Goal: Transaction & Acquisition: Obtain resource

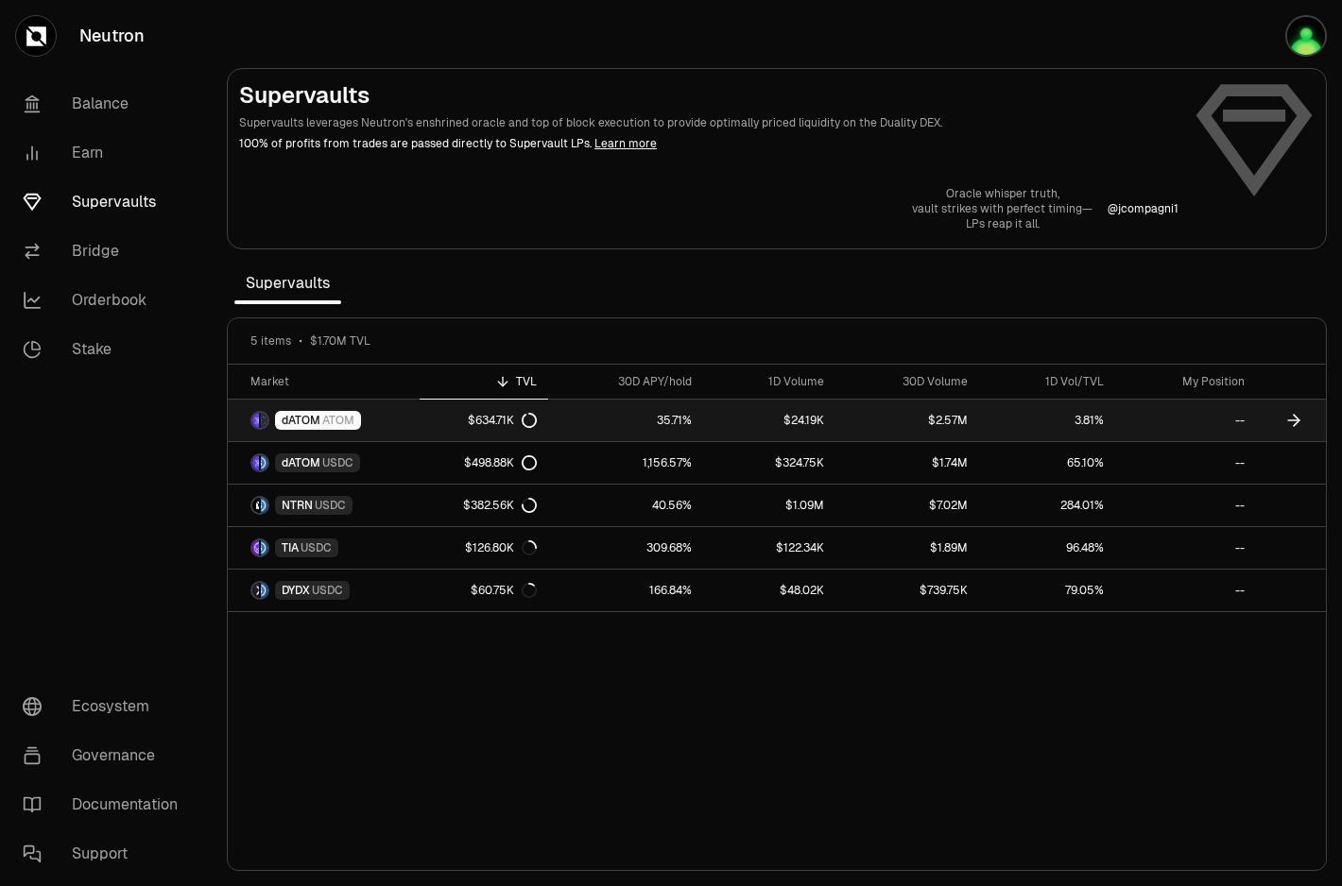
click at [382, 416] on link "dATOM ATOM" at bounding box center [324, 421] width 192 height 42
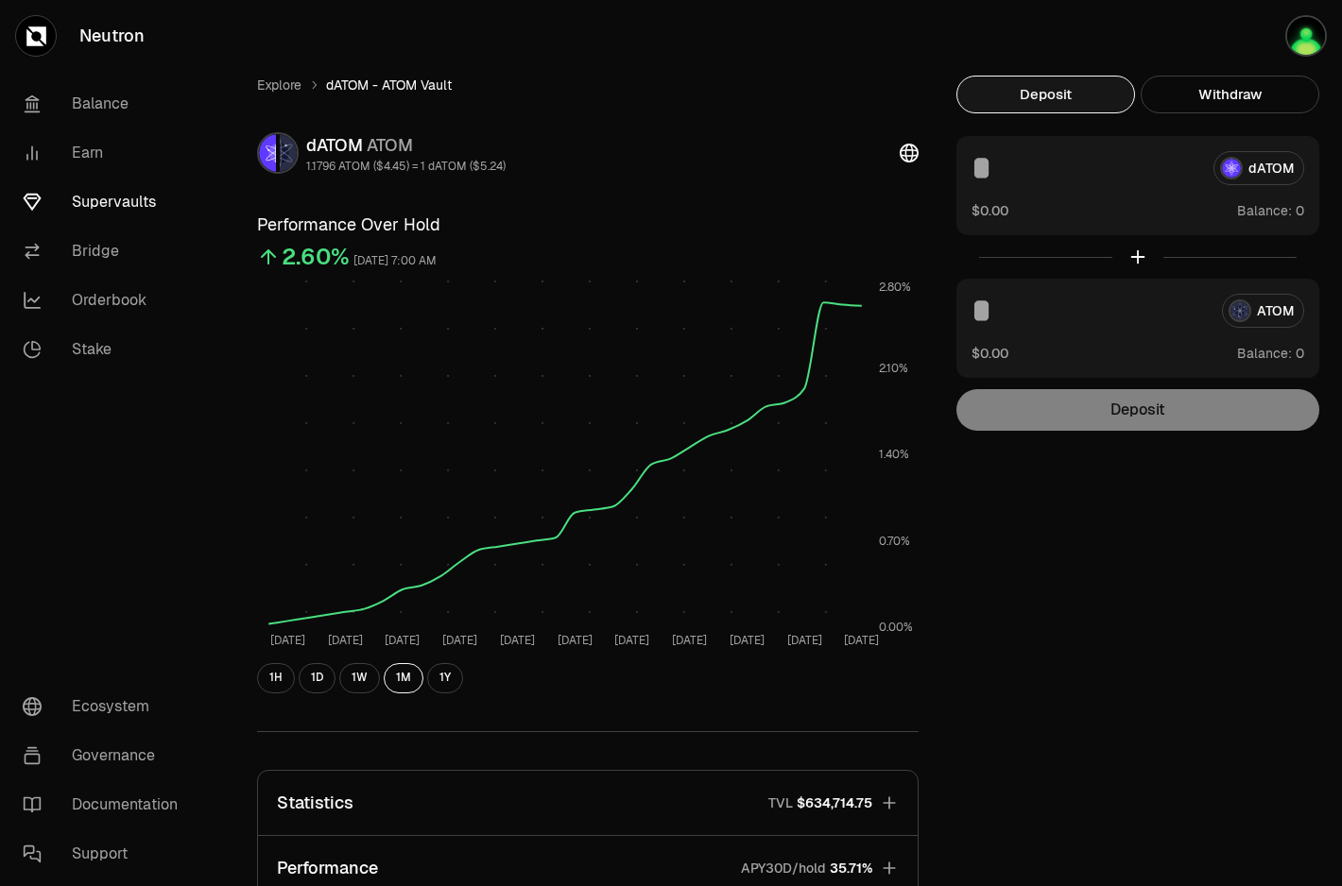
click at [1085, 322] on input at bounding box center [1088, 311] width 235 height 34
type input "**"
click at [1192, 552] on div "Explore dATOM - ATOM Vault dATOM ATOM 1.1796 ATOM ($4.45) = 1 dATOM ($5.24) Per…" at bounding box center [776, 617] width 1085 height 1082
click at [1272, 347] on button "Use Max" at bounding box center [1277, 353] width 54 height 19
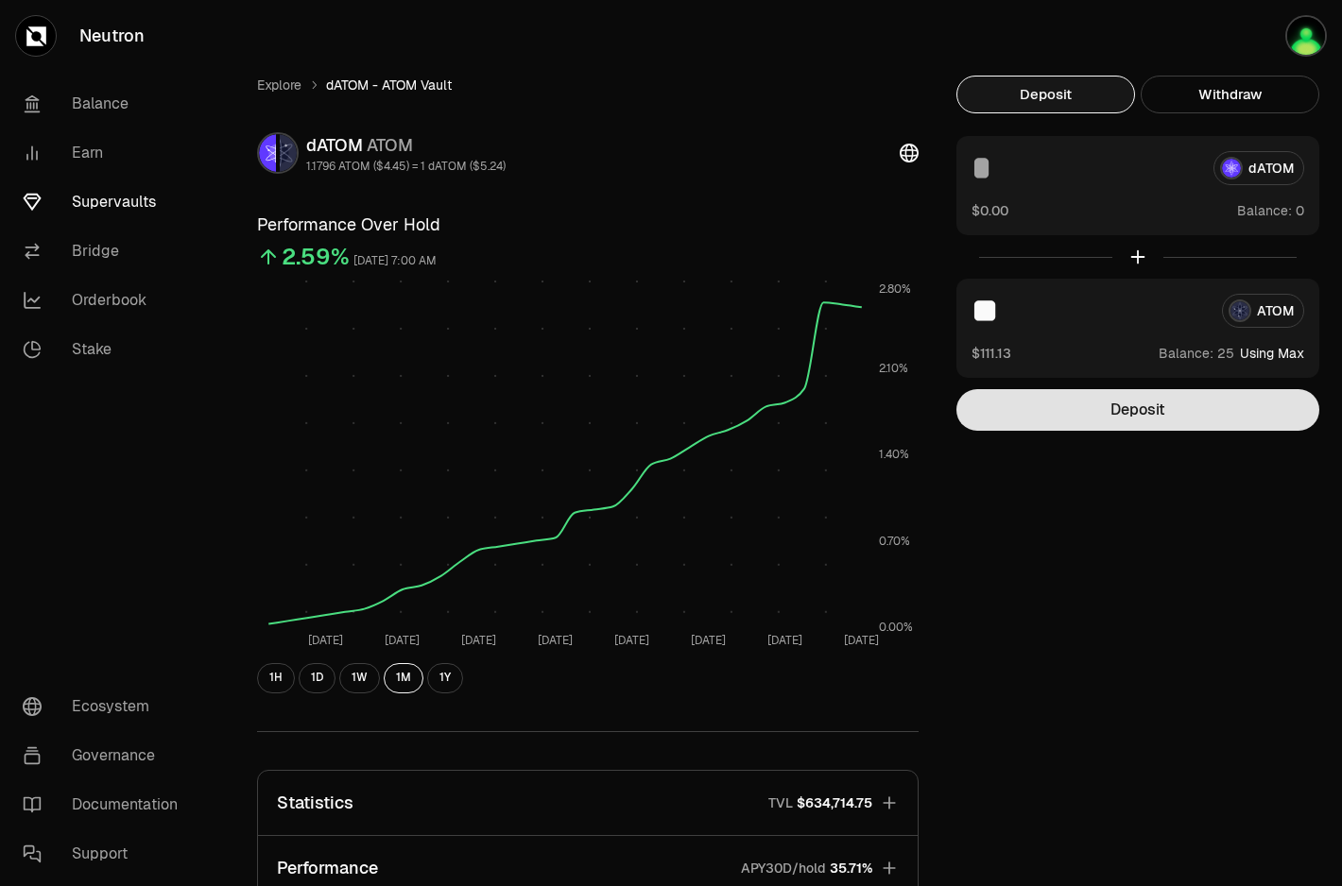
click at [1160, 416] on button "Deposit" at bounding box center [1137, 410] width 363 height 42
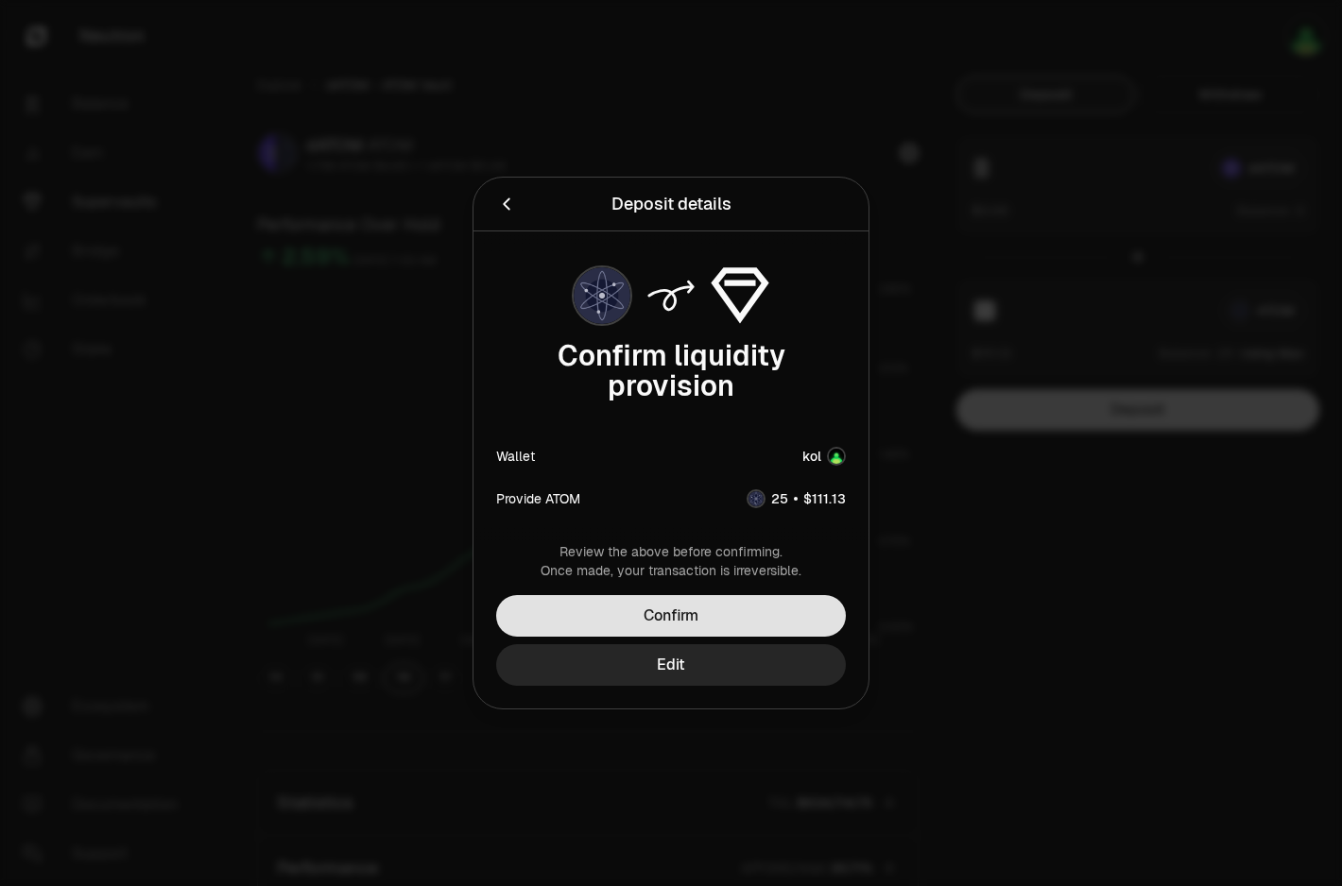
click at [655, 625] on button "Confirm" at bounding box center [671, 616] width 350 height 42
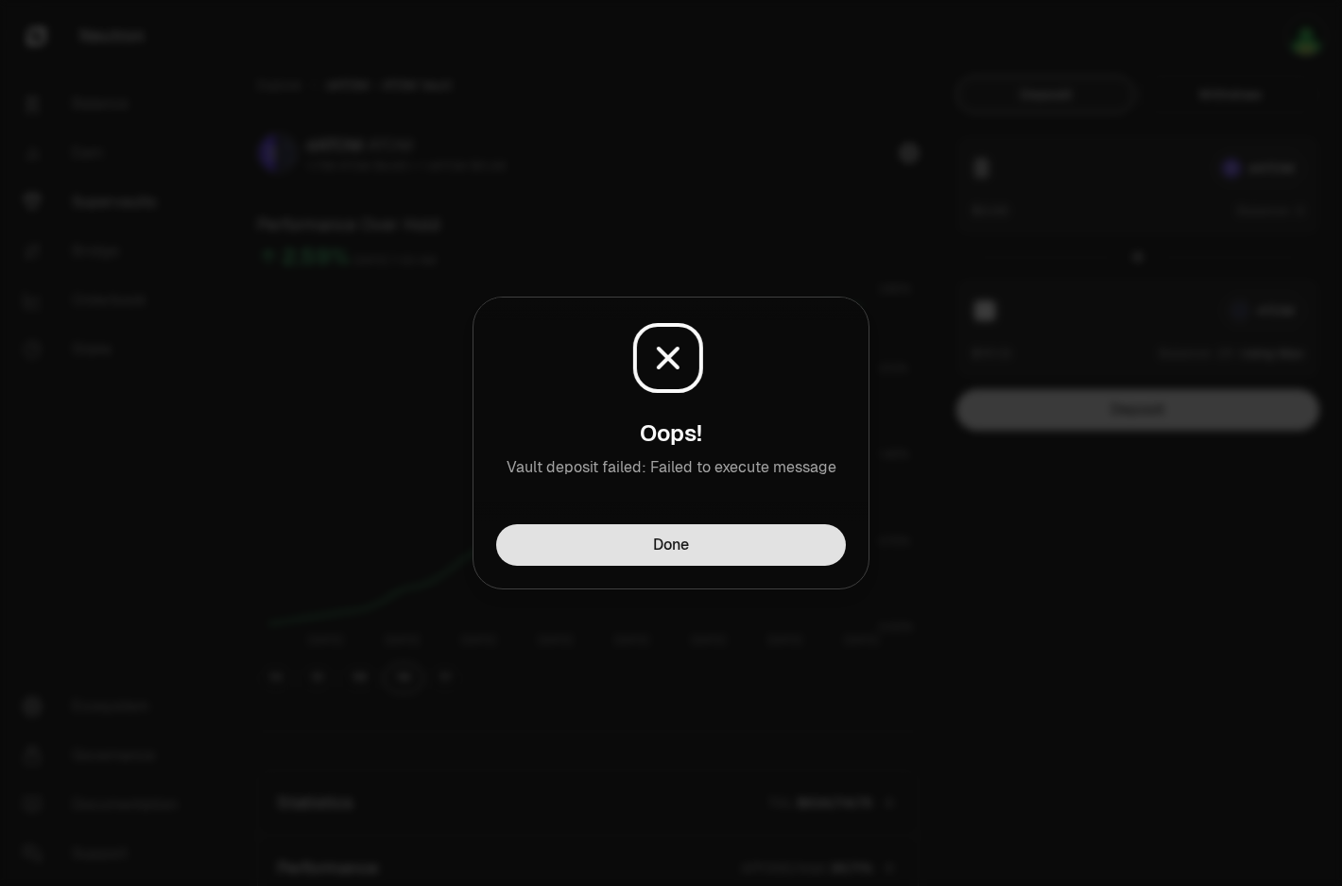
click at [765, 553] on button "Done" at bounding box center [671, 545] width 350 height 42
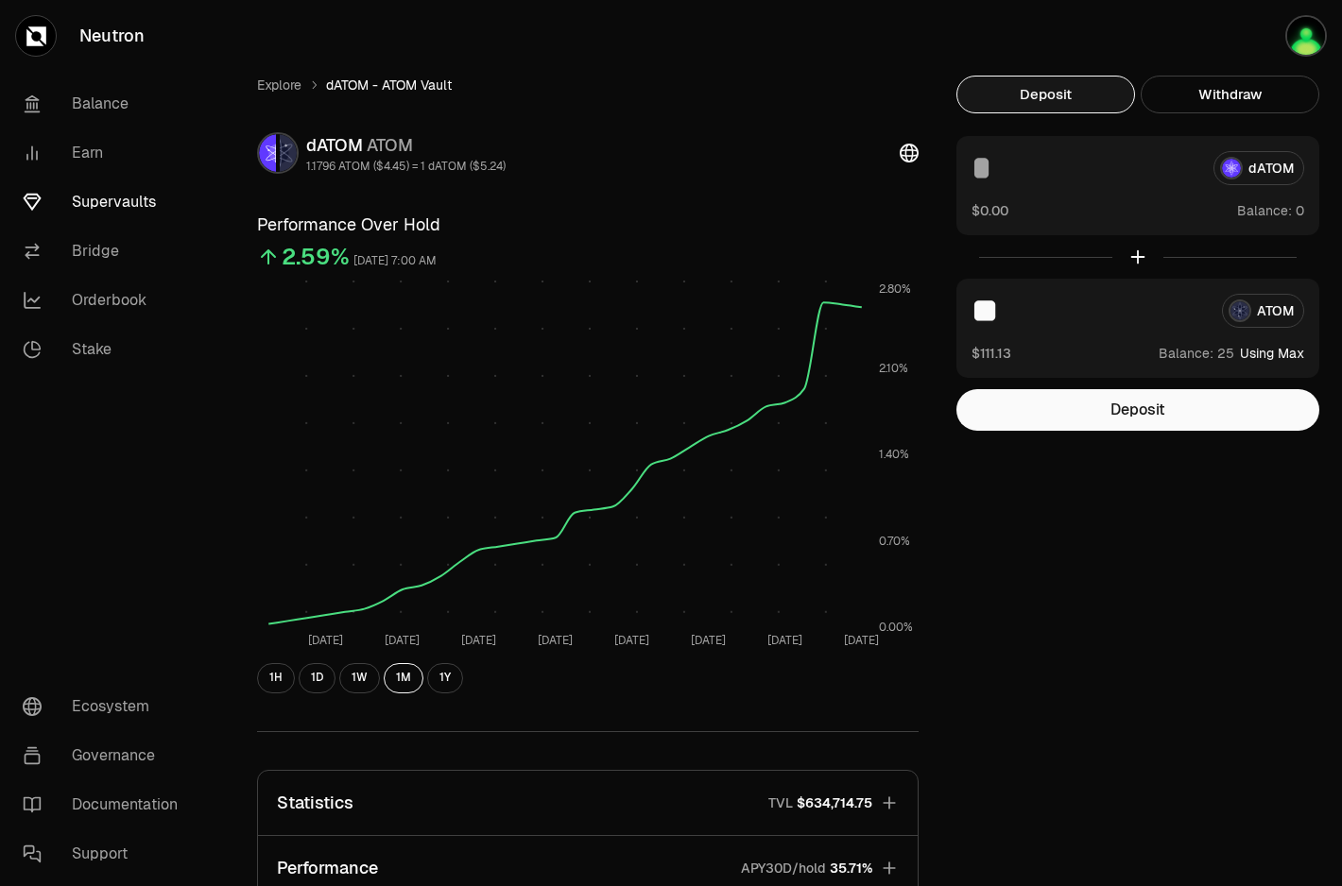
click at [1042, 317] on input "**" at bounding box center [1088, 311] width 235 height 34
type input "**"
click at [1056, 397] on button "Deposit" at bounding box center [1137, 410] width 363 height 42
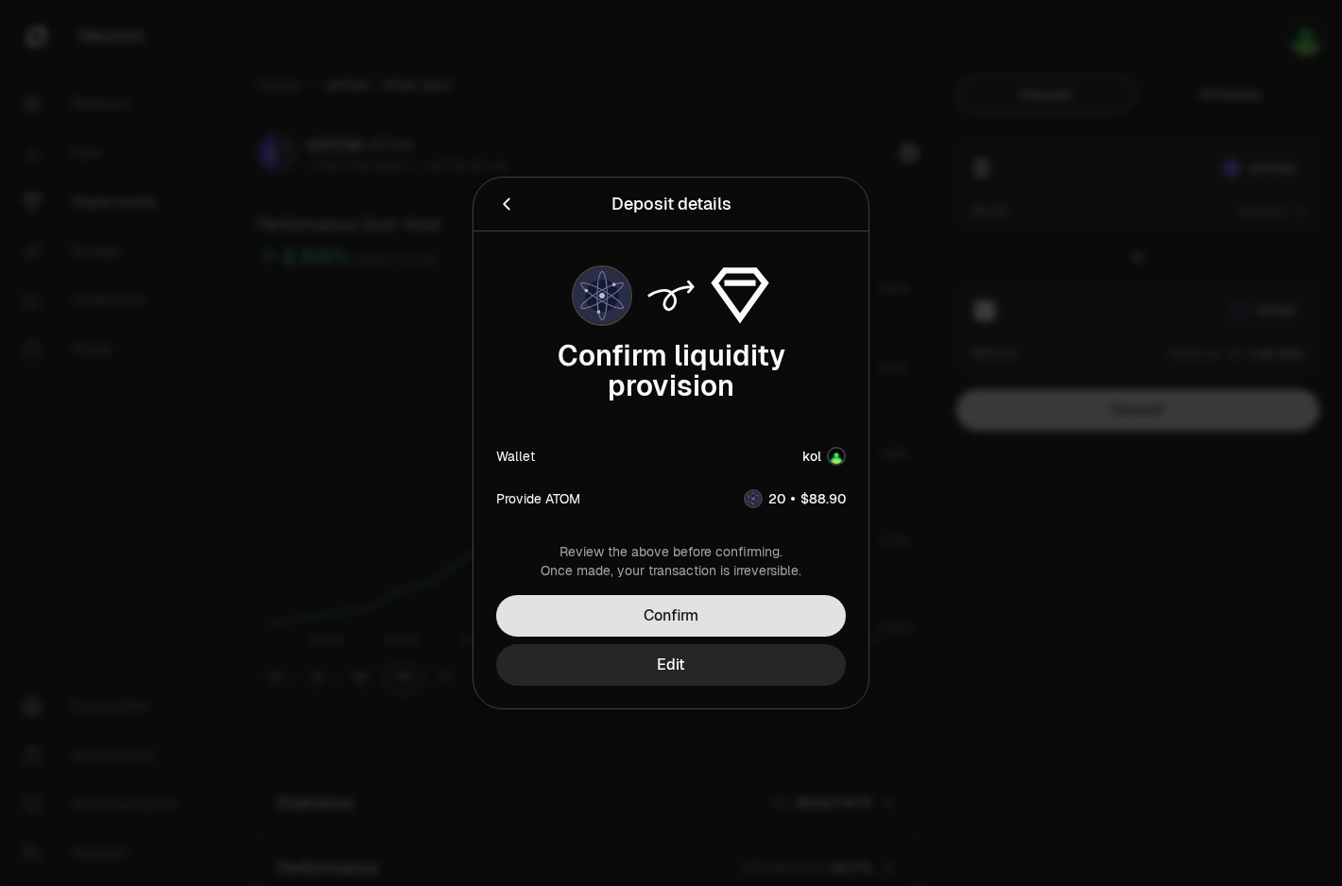
click at [684, 607] on button "Confirm" at bounding box center [671, 616] width 350 height 42
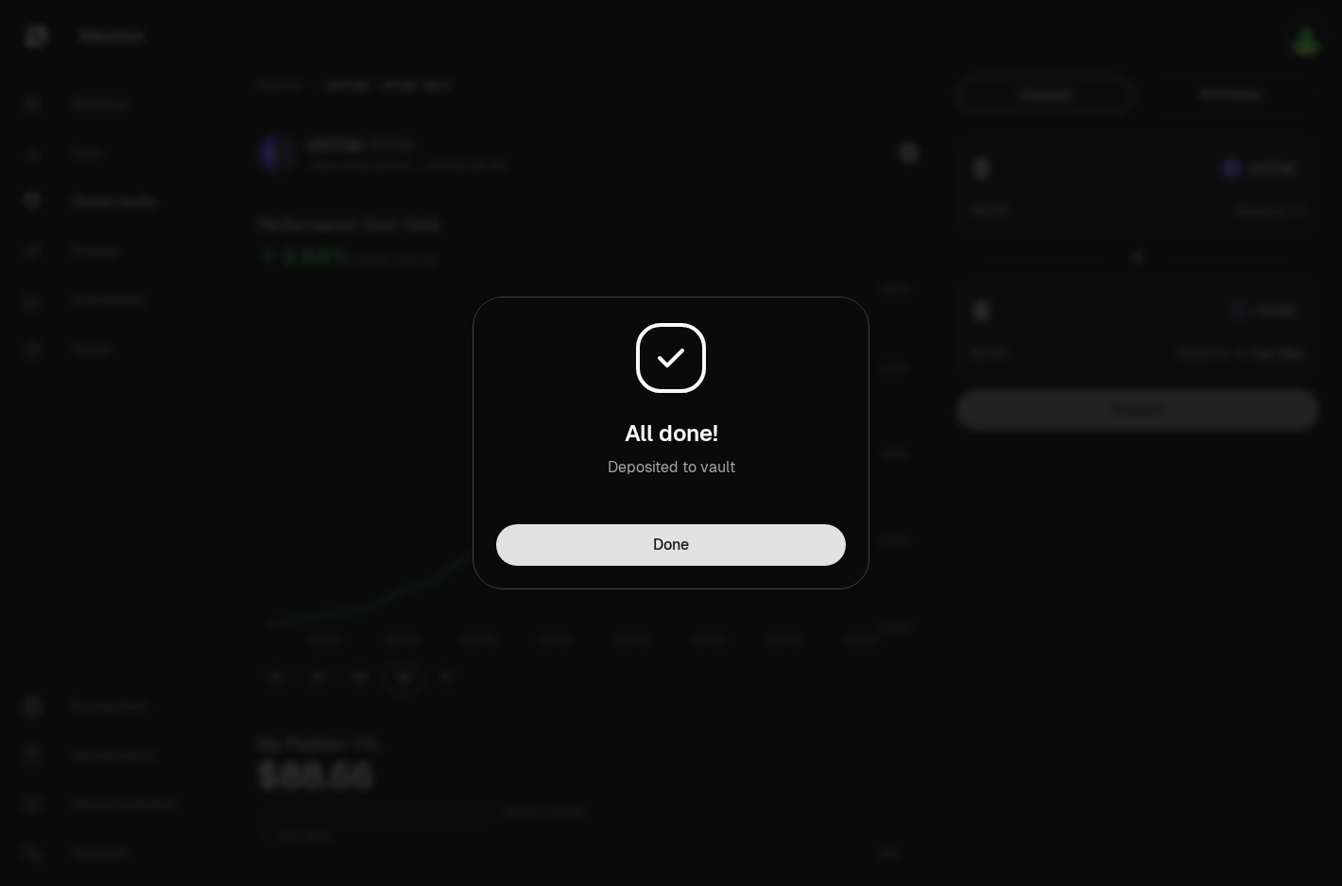
click at [743, 539] on button "Done" at bounding box center [671, 545] width 350 height 42
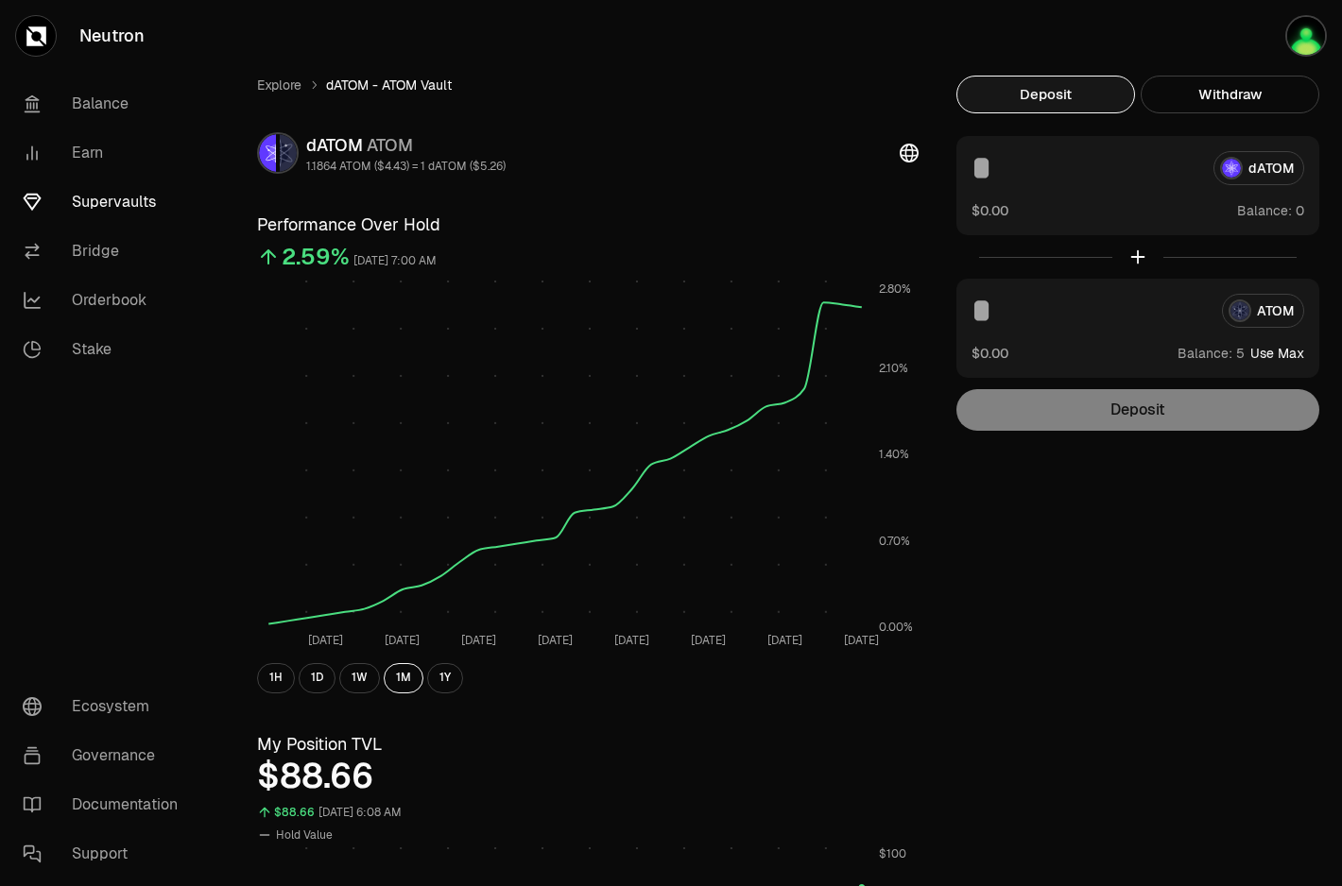
click at [1001, 315] on input at bounding box center [1088, 311] width 235 height 34
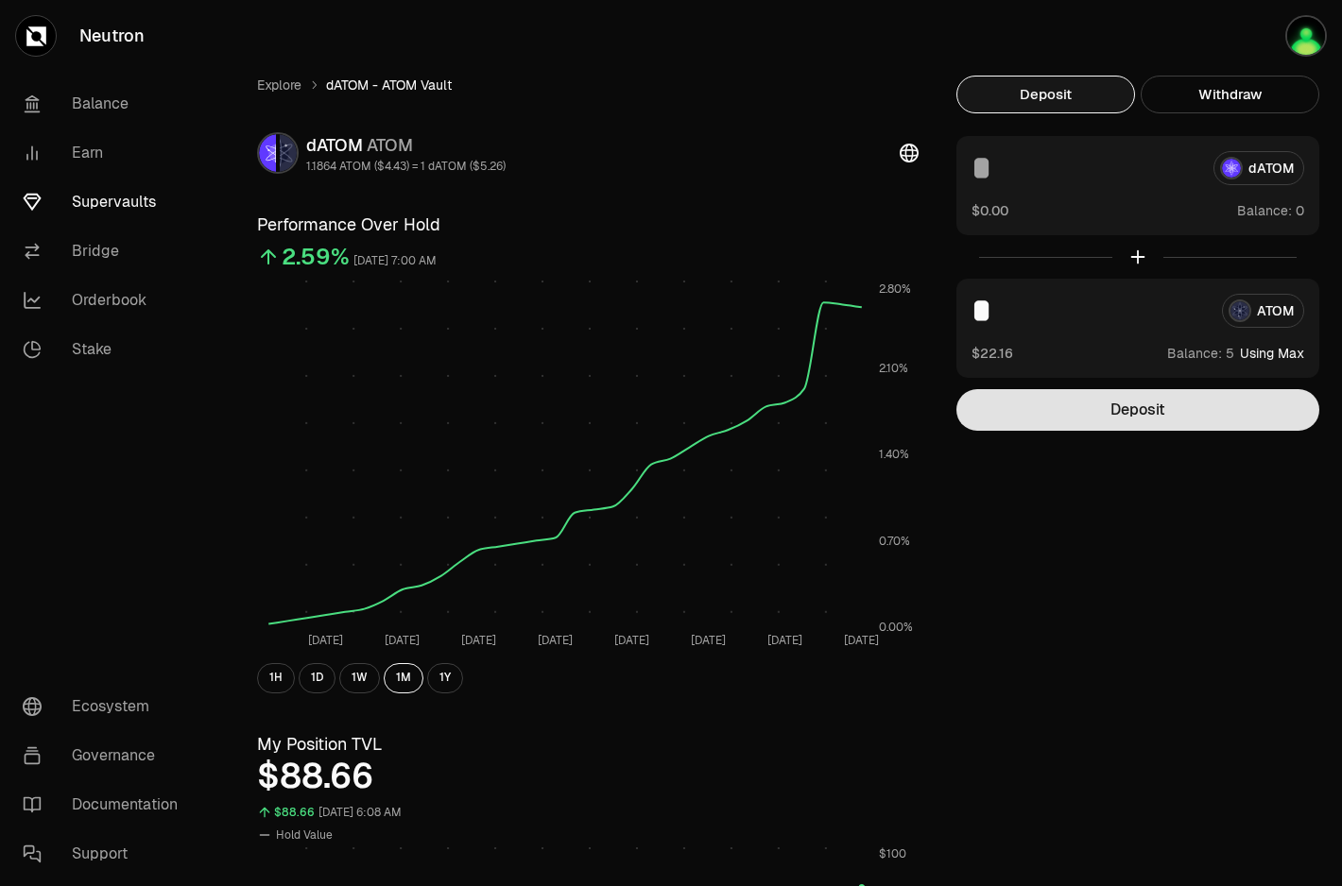
type input "*"
click at [1025, 406] on button "Deposit" at bounding box center [1137, 410] width 363 height 42
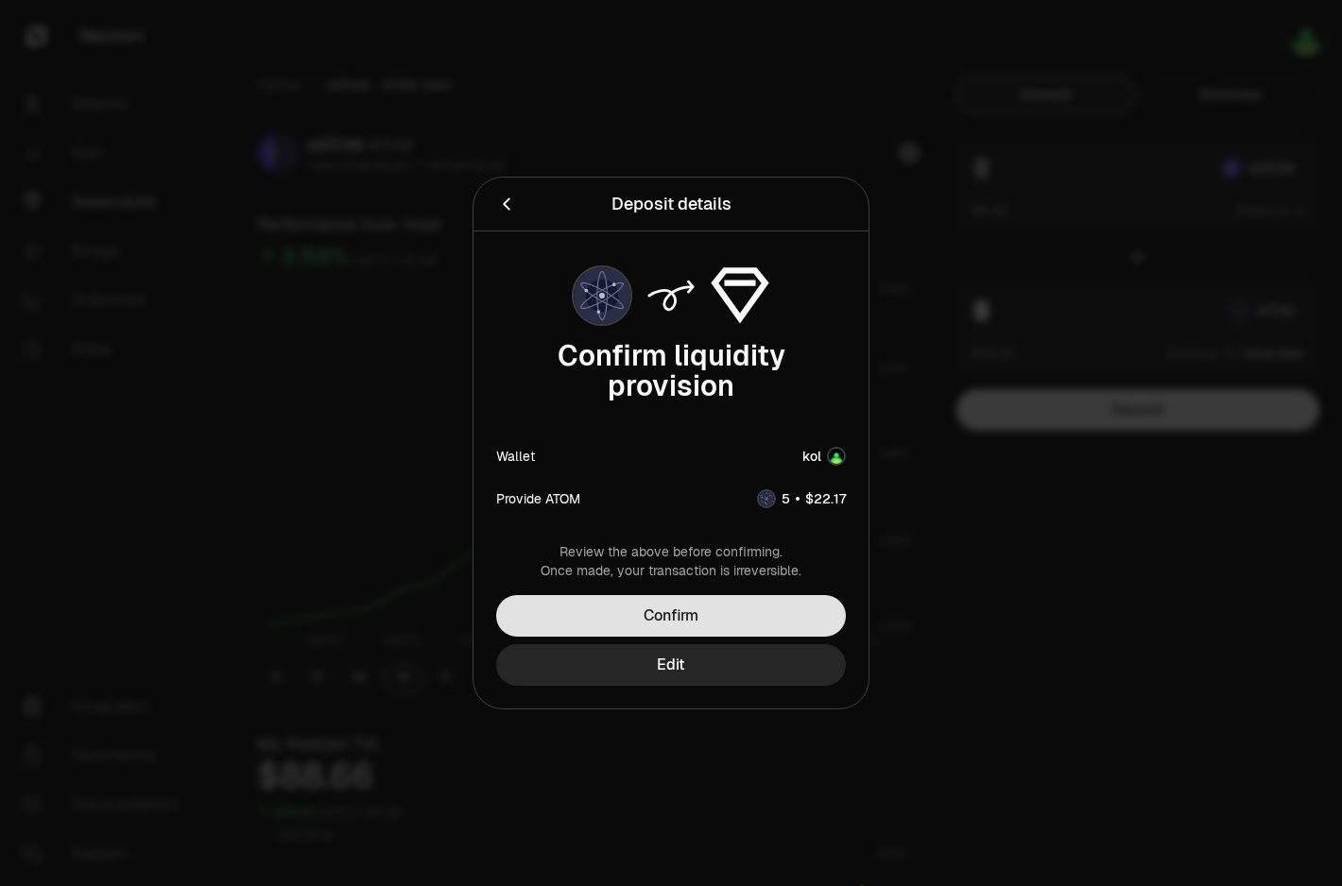
click at [735, 615] on button "Confirm" at bounding box center [671, 616] width 350 height 42
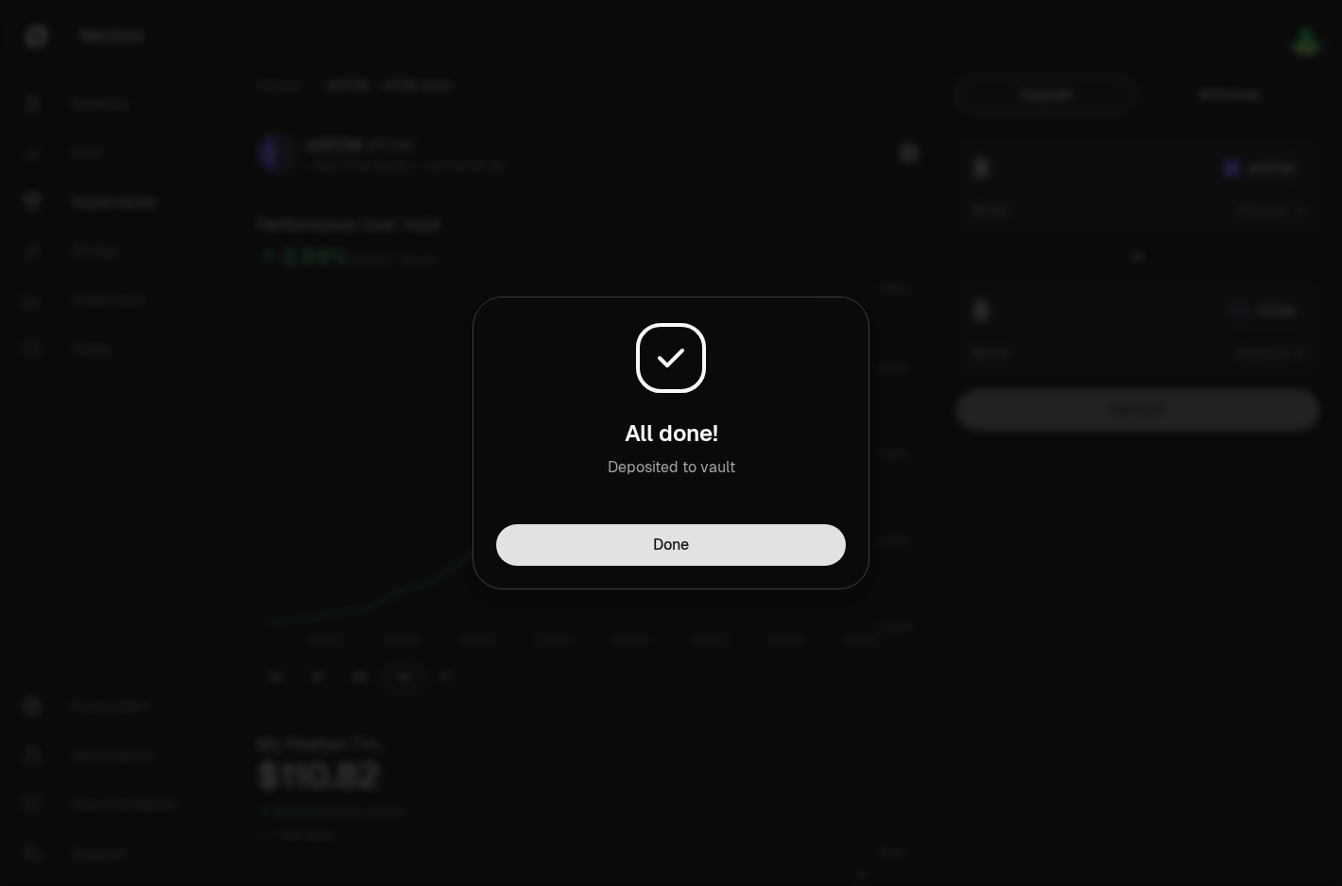
click at [778, 561] on button "Done" at bounding box center [671, 545] width 350 height 42
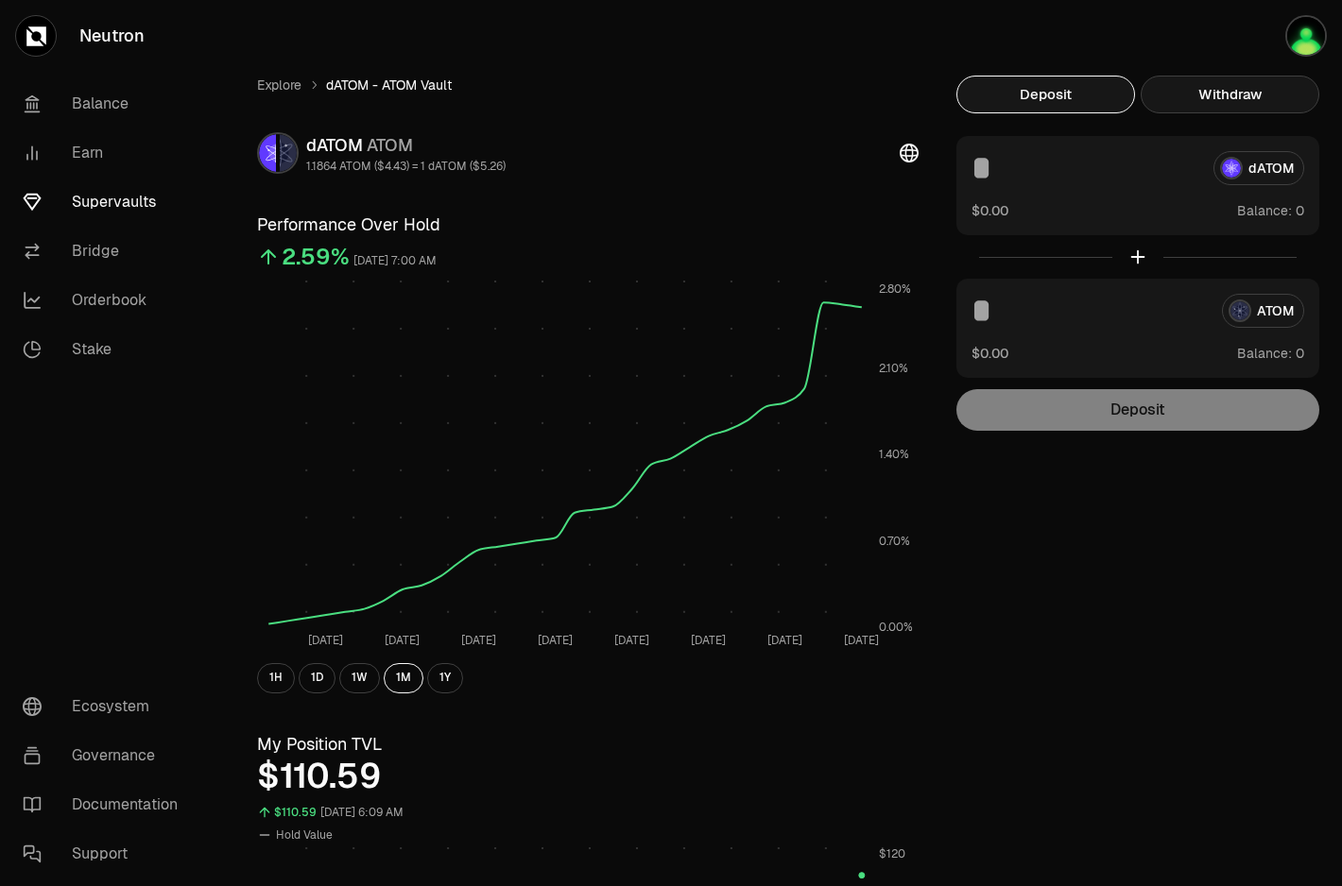
click at [1190, 92] on button "Withdraw" at bounding box center [1229, 95] width 179 height 38
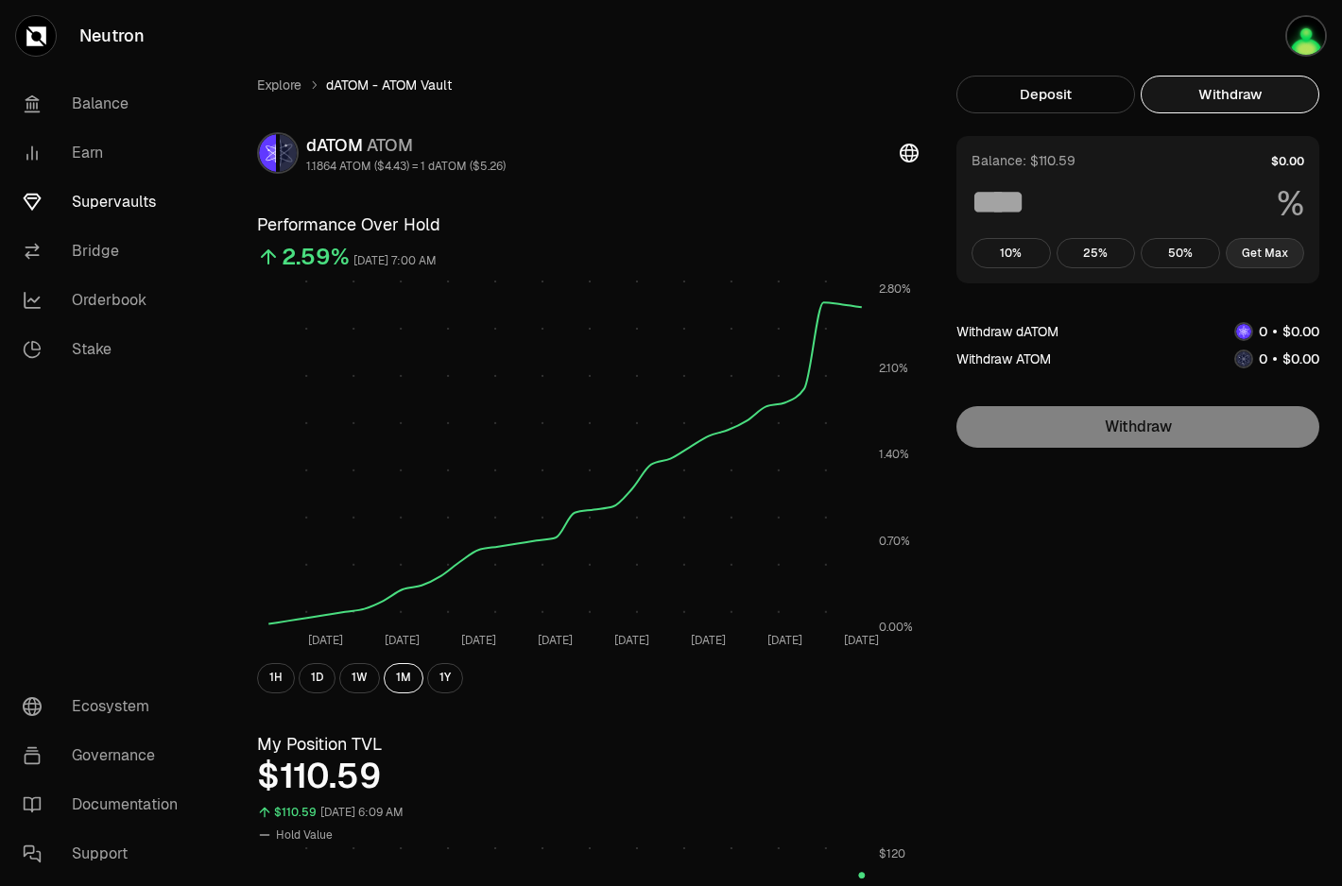
click at [1277, 265] on button "Get Max" at bounding box center [1264, 253] width 79 height 30
type input "***"
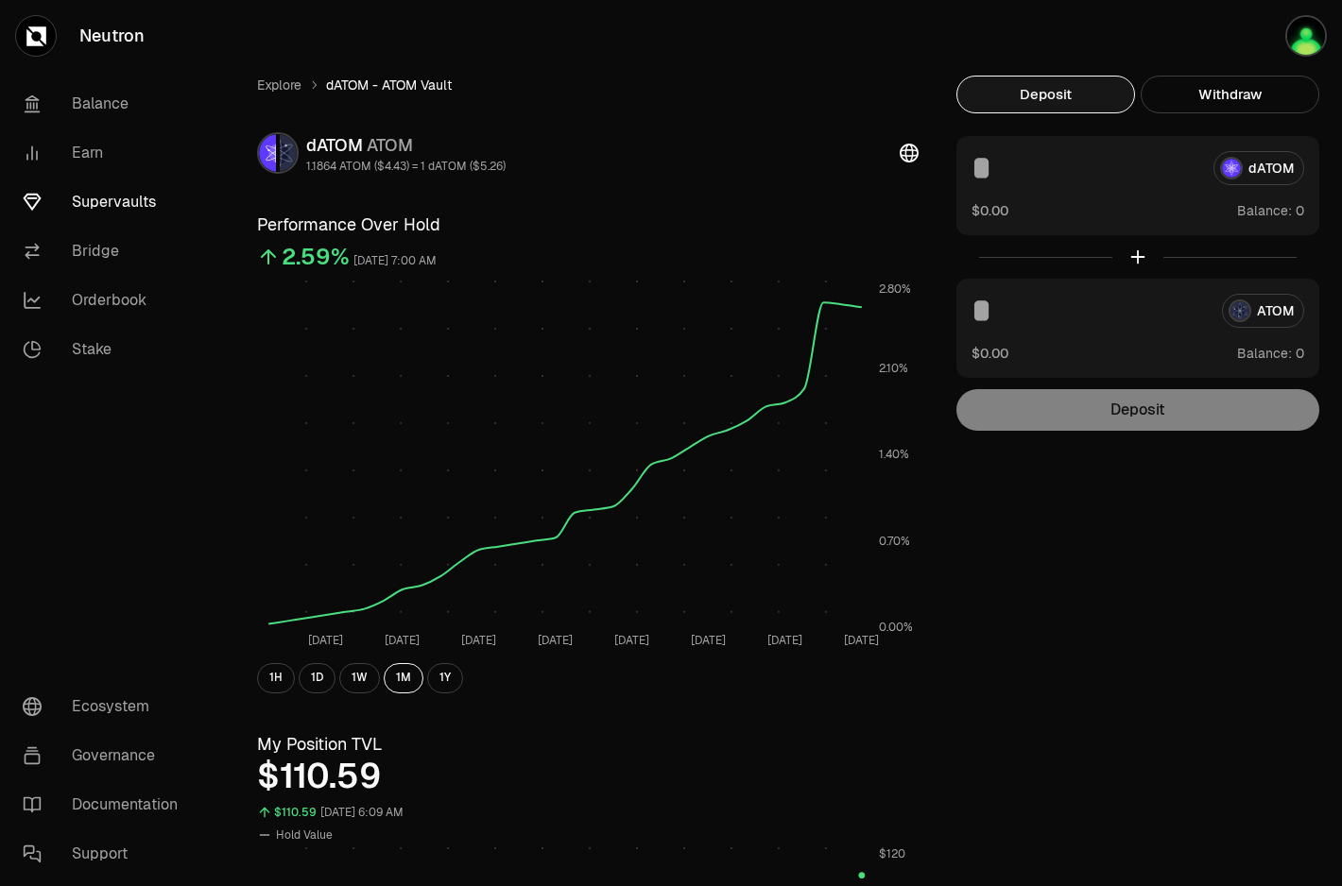
click at [1012, 103] on button "Deposit" at bounding box center [1045, 95] width 179 height 38
click at [1235, 104] on button "Withdraw" at bounding box center [1229, 95] width 179 height 38
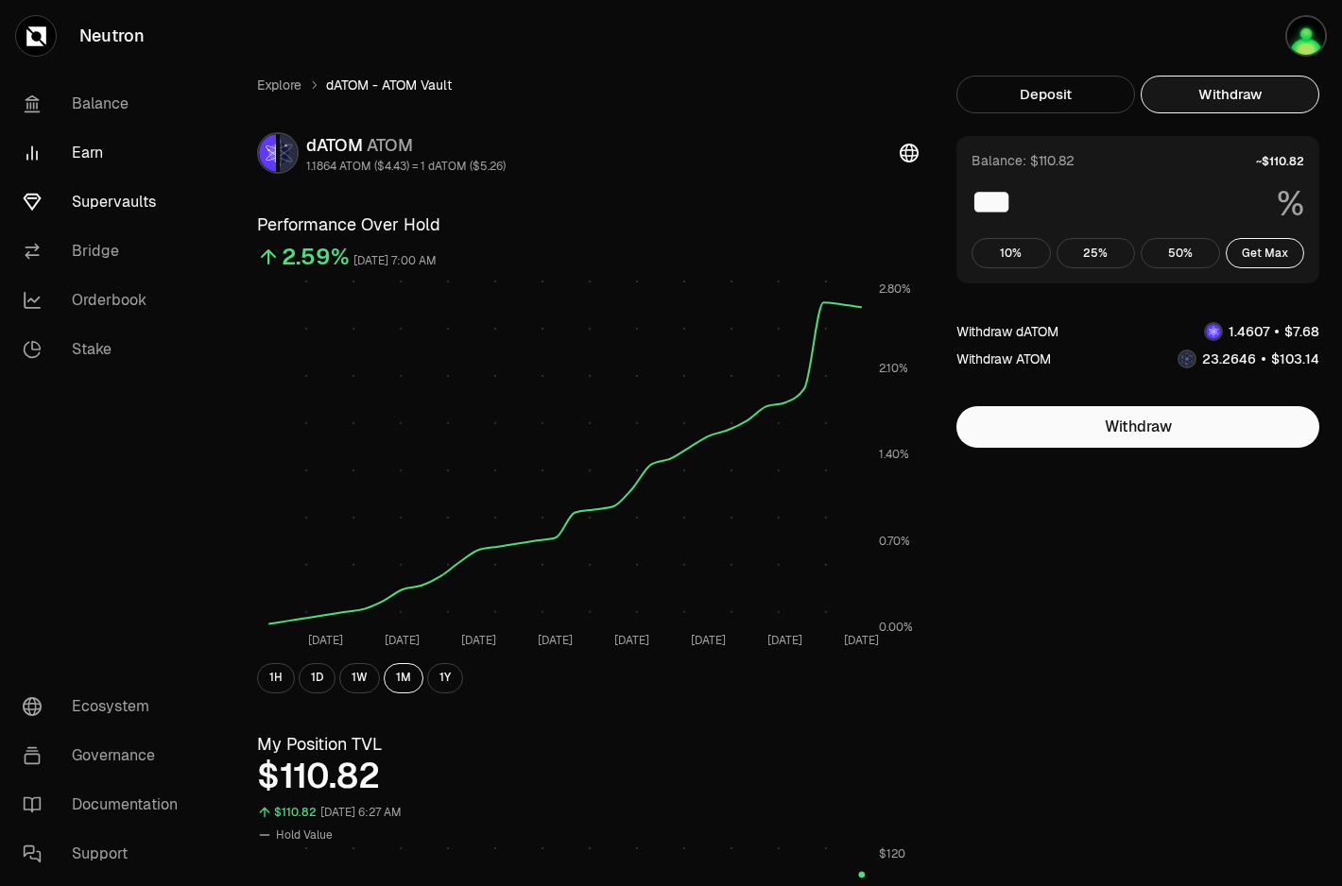
click at [59, 153] on link "Earn" at bounding box center [106, 152] width 197 height 49
click at [114, 96] on link "Balance" at bounding box center [106, 103] width 197 height 49
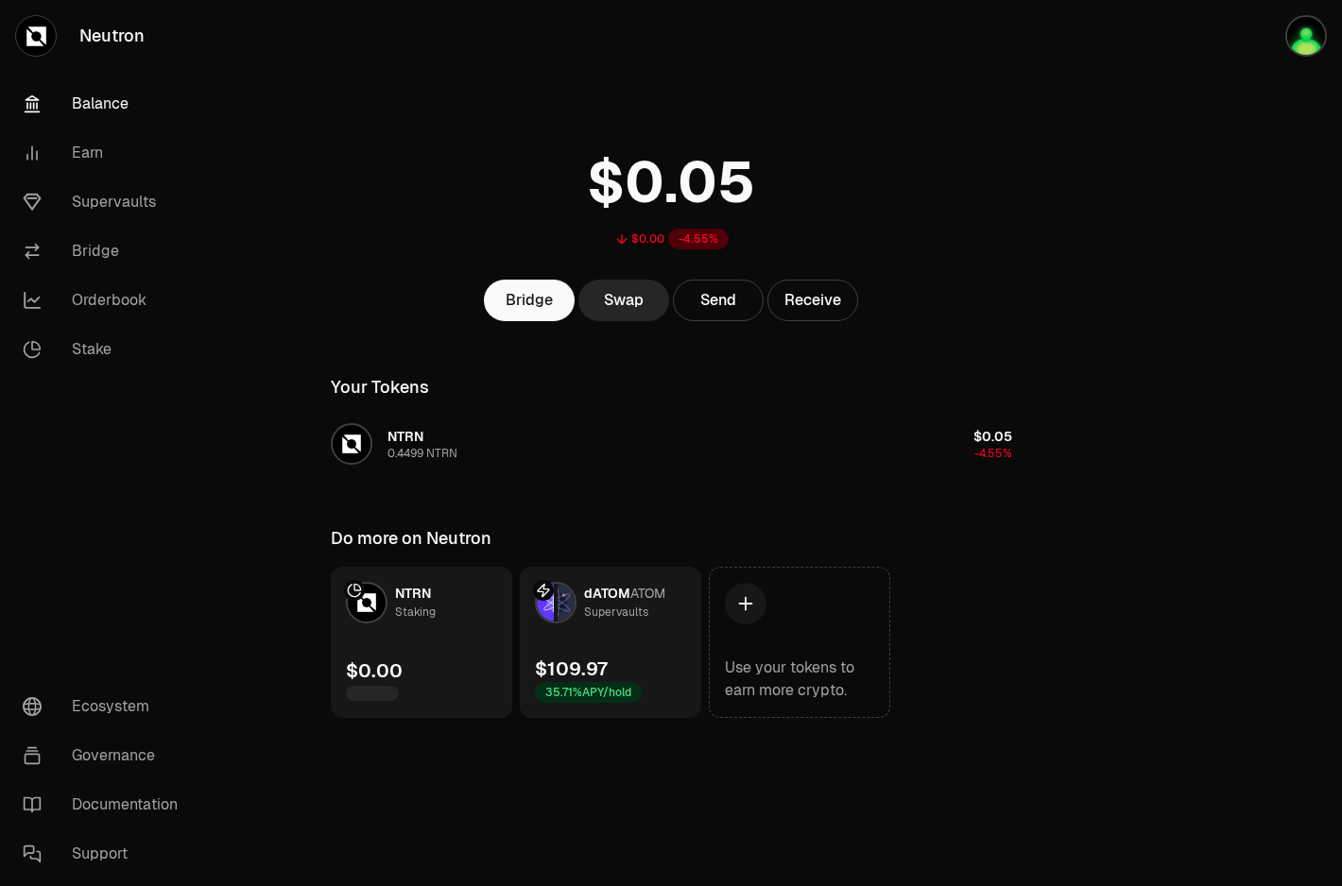
click at [603, 589] on span "dATOM" at bounding box center [607, 593] width 46 height 17
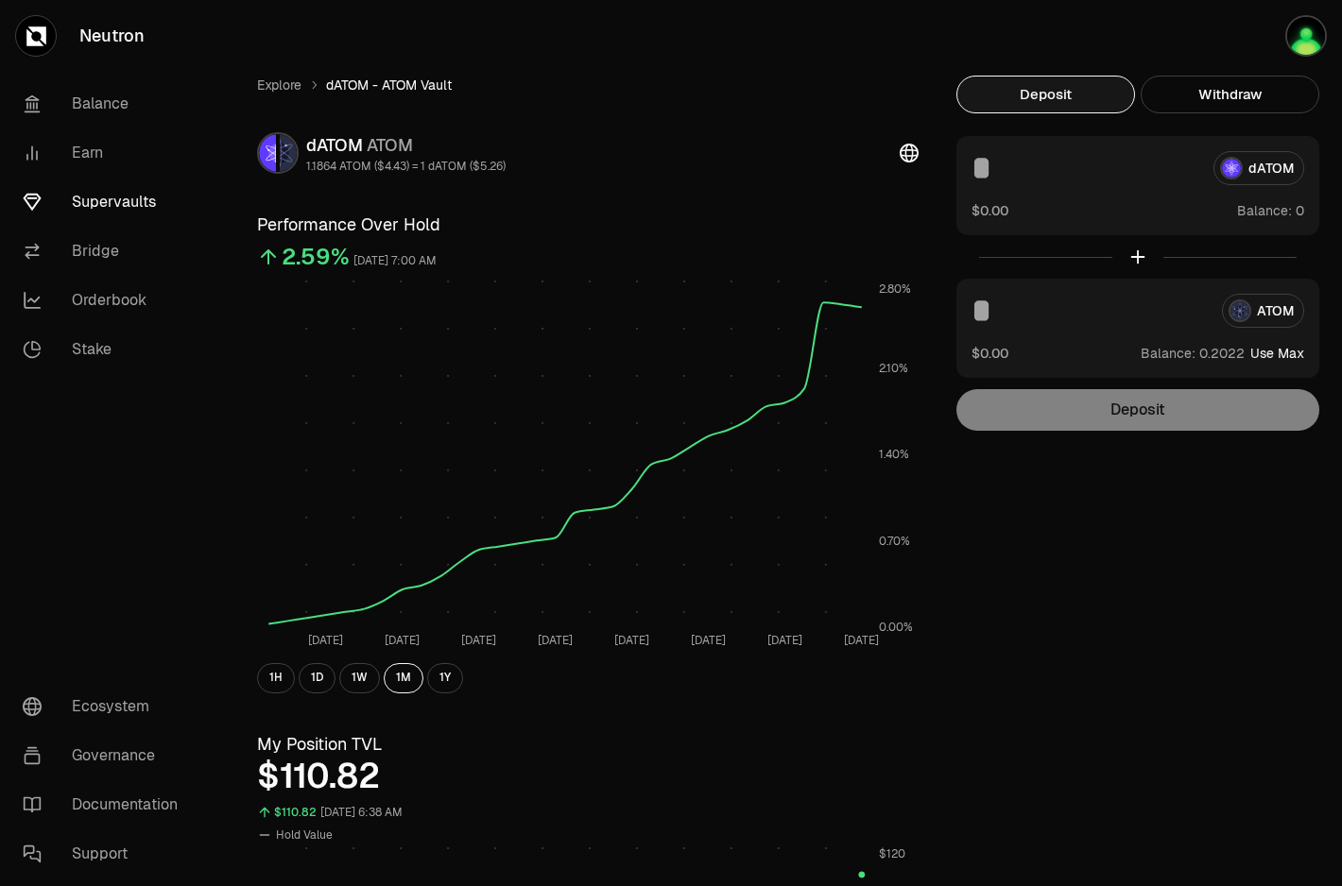
click at [1269, 353] on button "Use Max" at bounding box center [1277, 353] width 54 height 19
type input "*******"
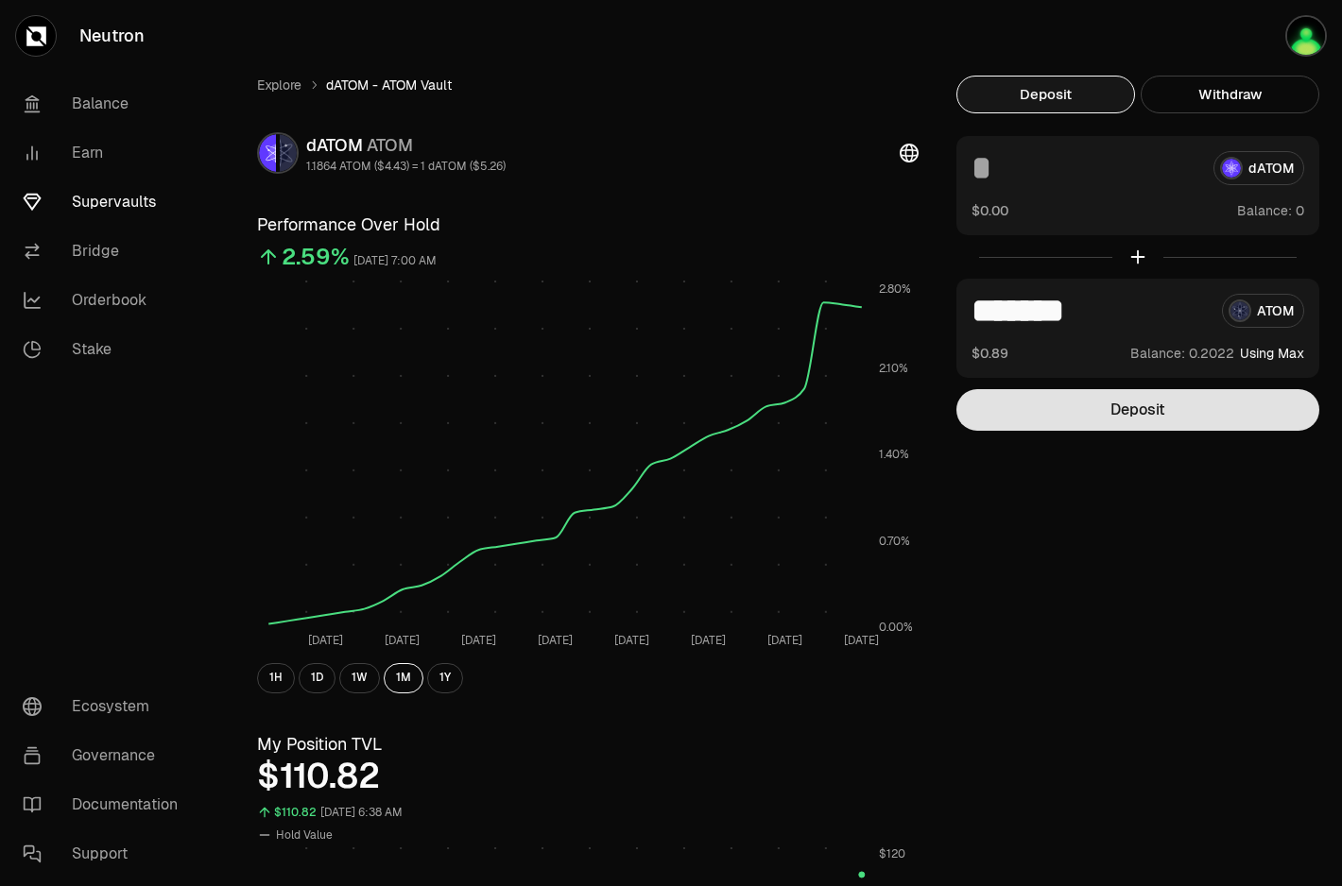
click at [1165, 405] on button "Deposit" at bounding box center [1137, 410] width 363 height 42
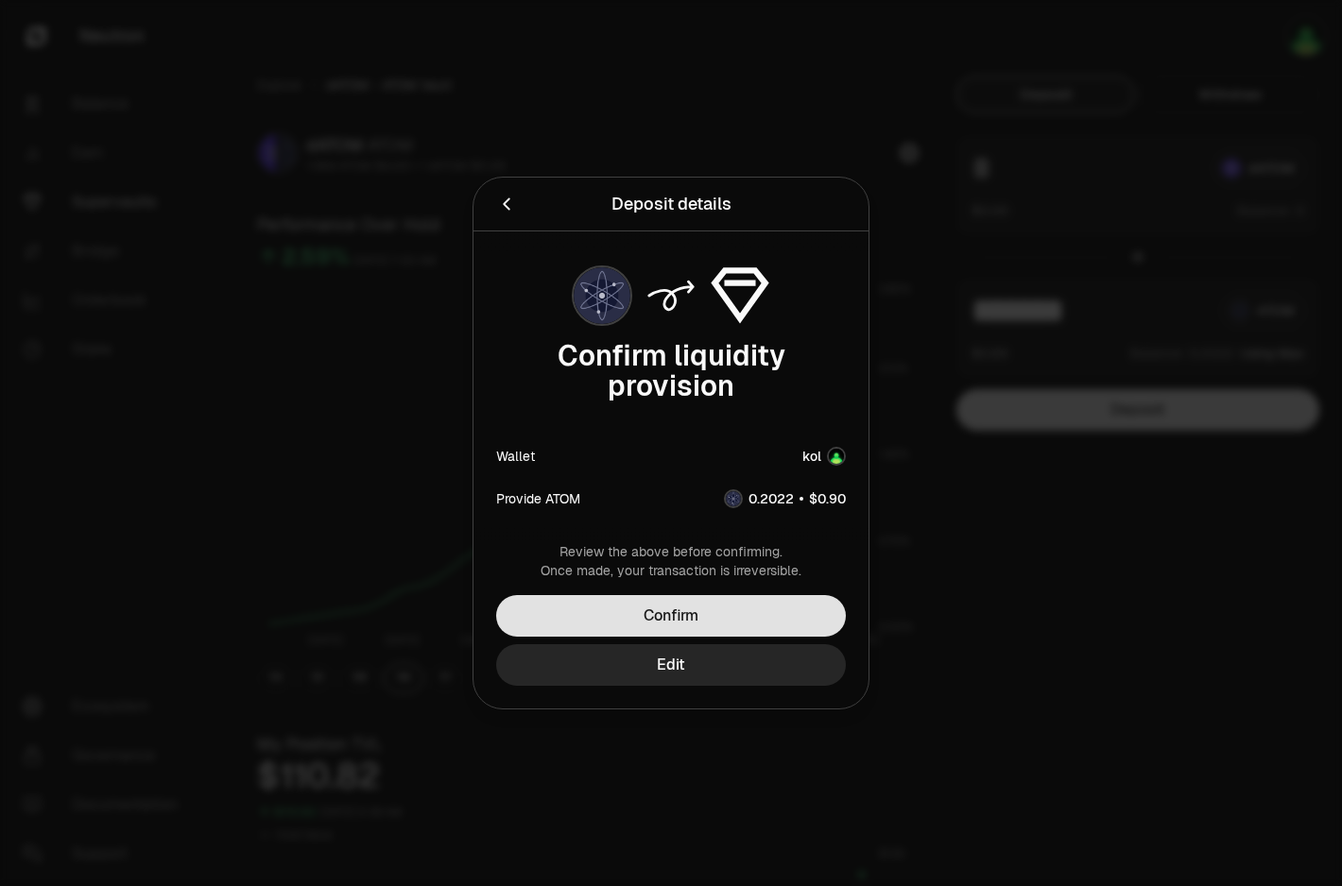
click at [702, 607] on button "Confirm" at bounding box center [671, 616] width 350 height 42
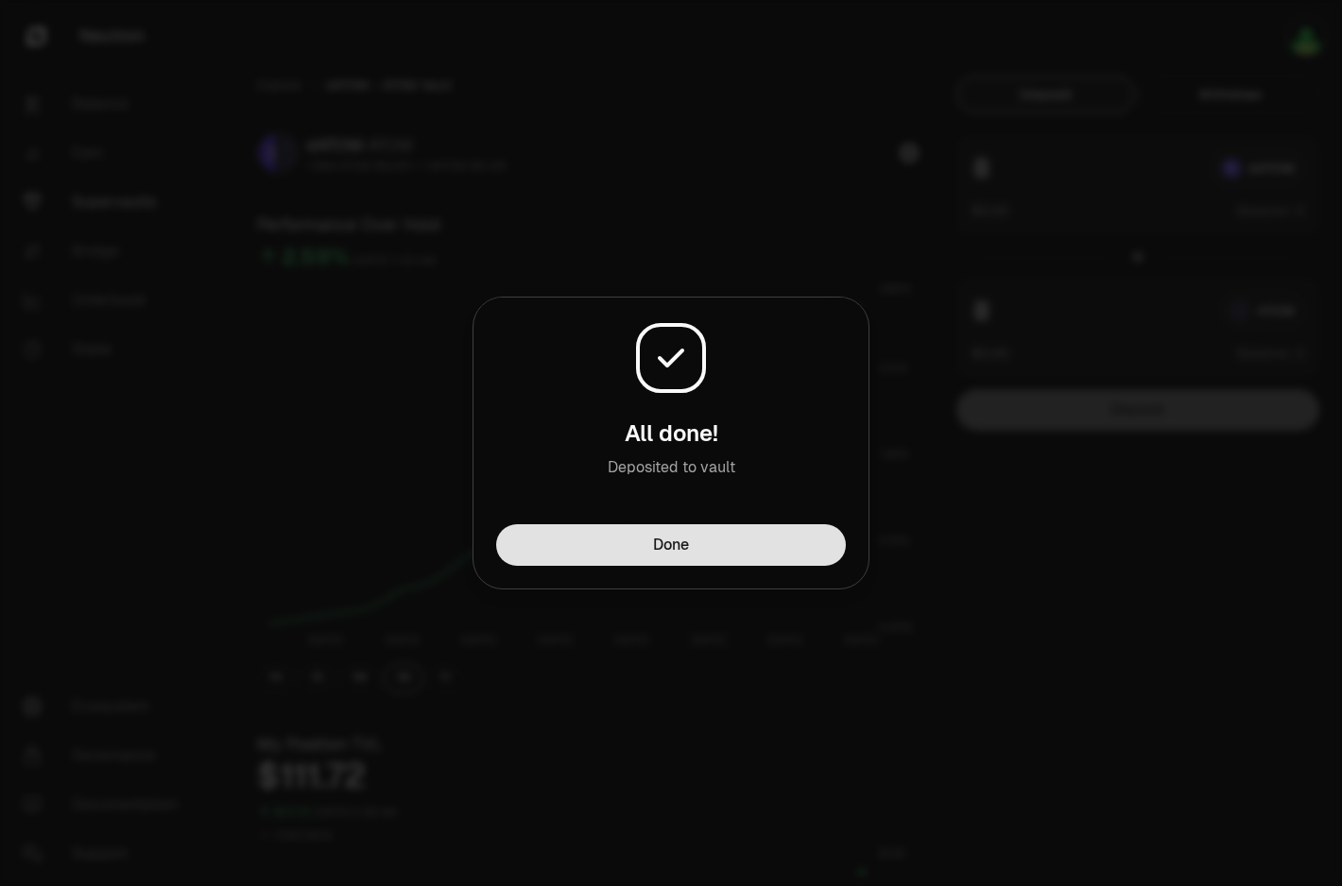
click at [771, 531] on button "Done" at bounding box center [671, 545] width 350 height 42
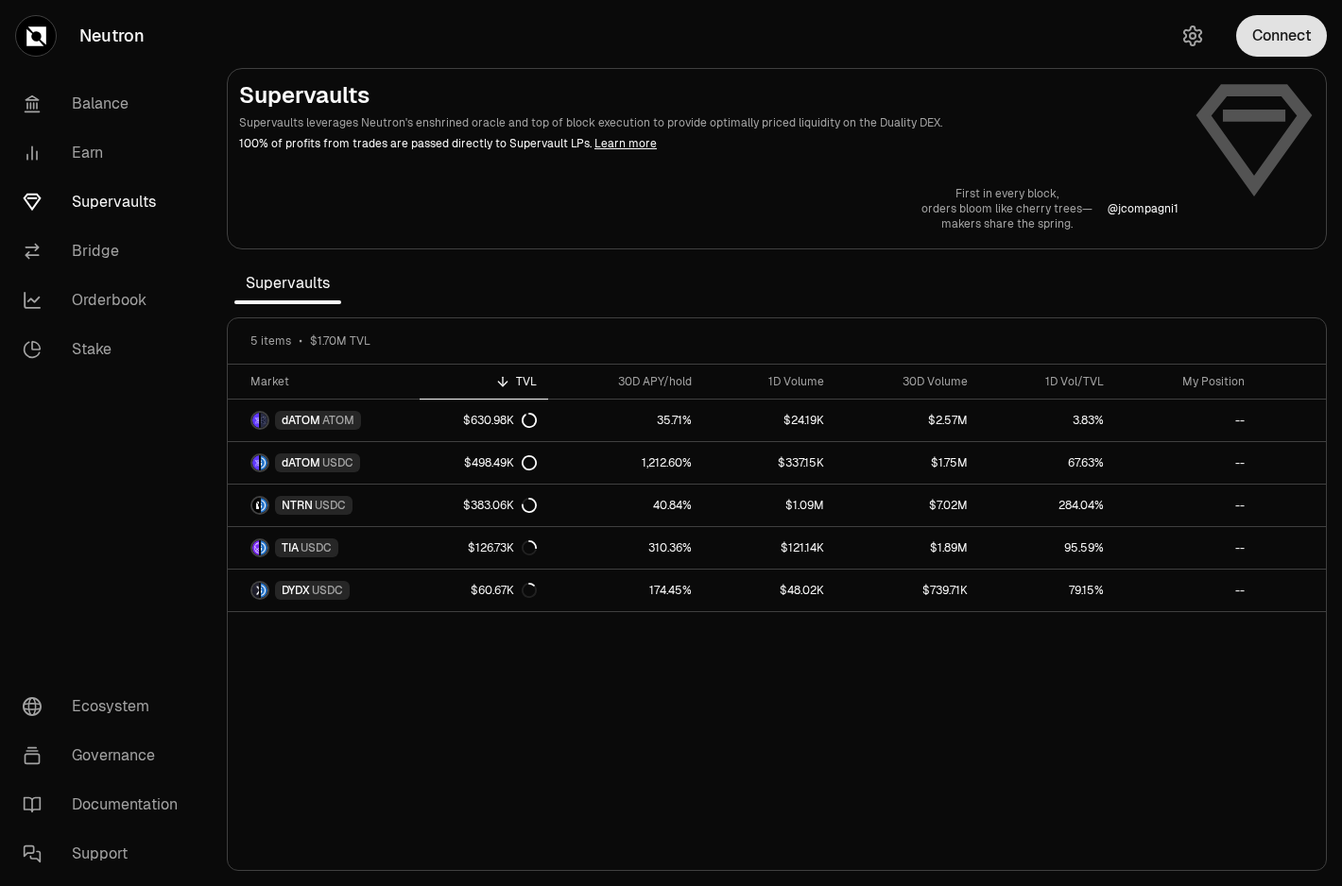
click at [1306, 41] on button "Connect" at bounding box center [1281, 36] width 91 height 42
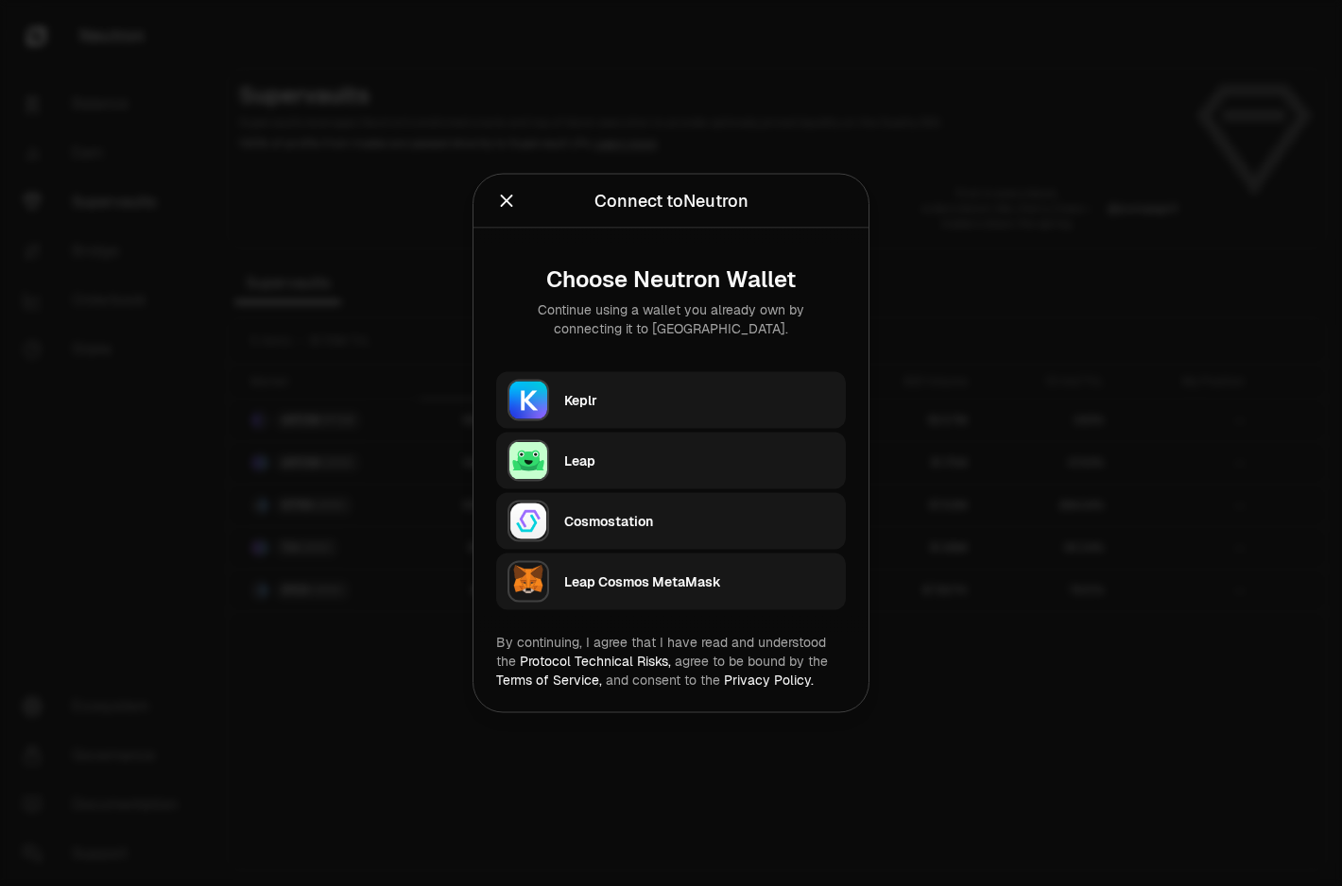
click at [597, 416] on div "Keplr" at bounding box center [705, 400] width 282 height 43
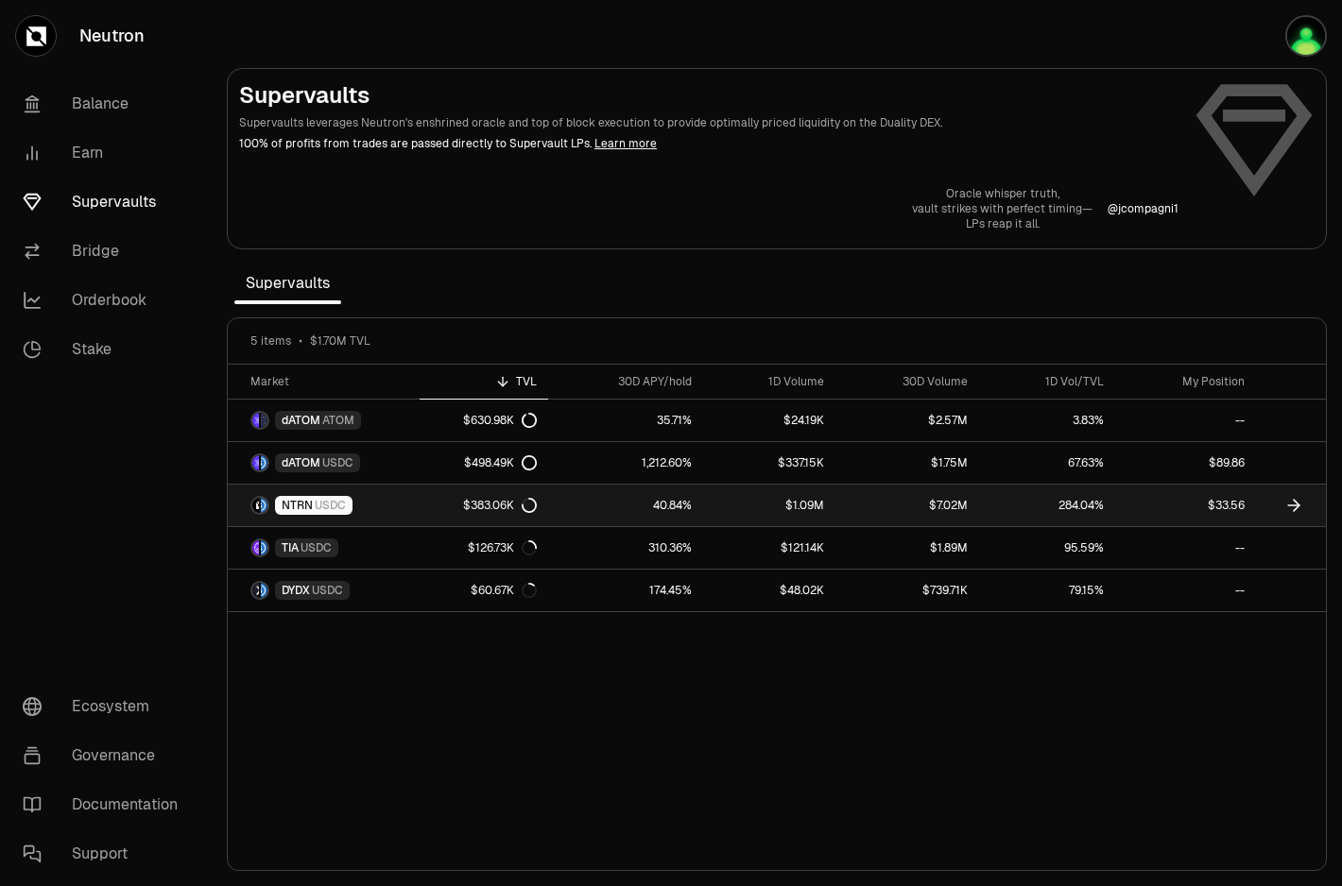
click at [369, 498] on link "NTRN USDC" at bounding box center [324, 506] width 192 height 42
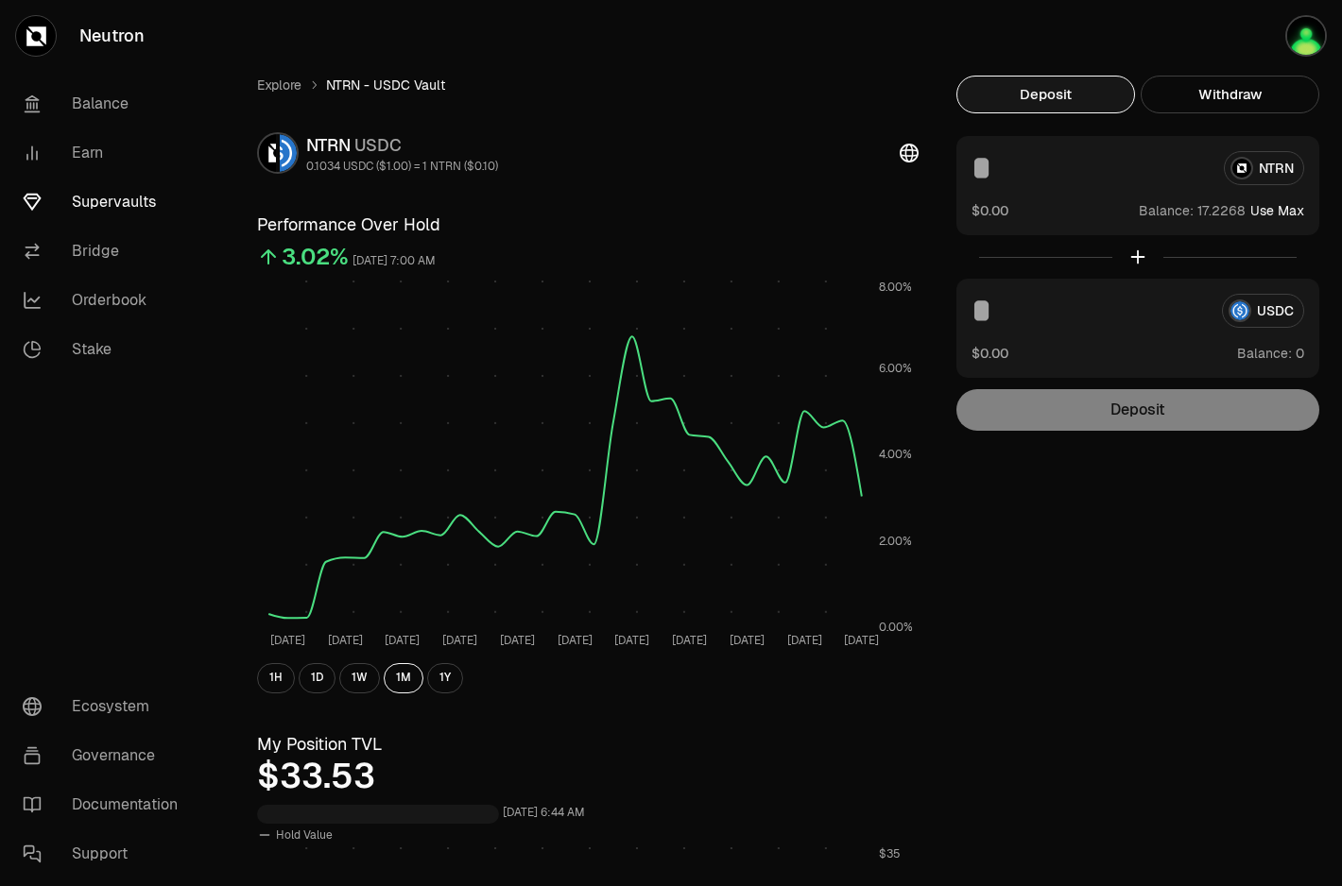
click at [1088, 177] on input at bounding box center [1089, 168] width 237 height 34
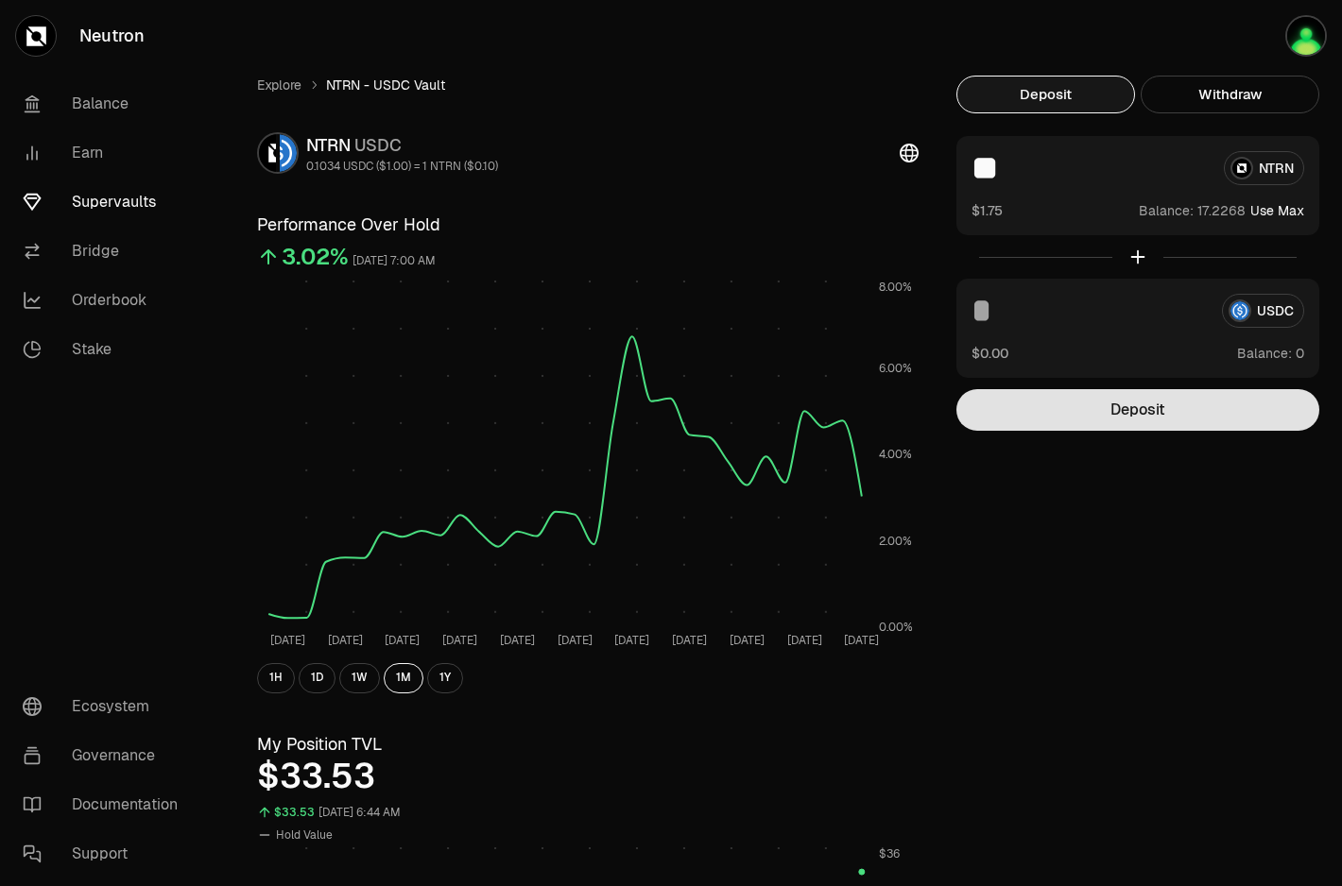
type input "**"
click at [1115, 416] on button "Deposit" at bounding box center [1137, 410] width 363 height 42
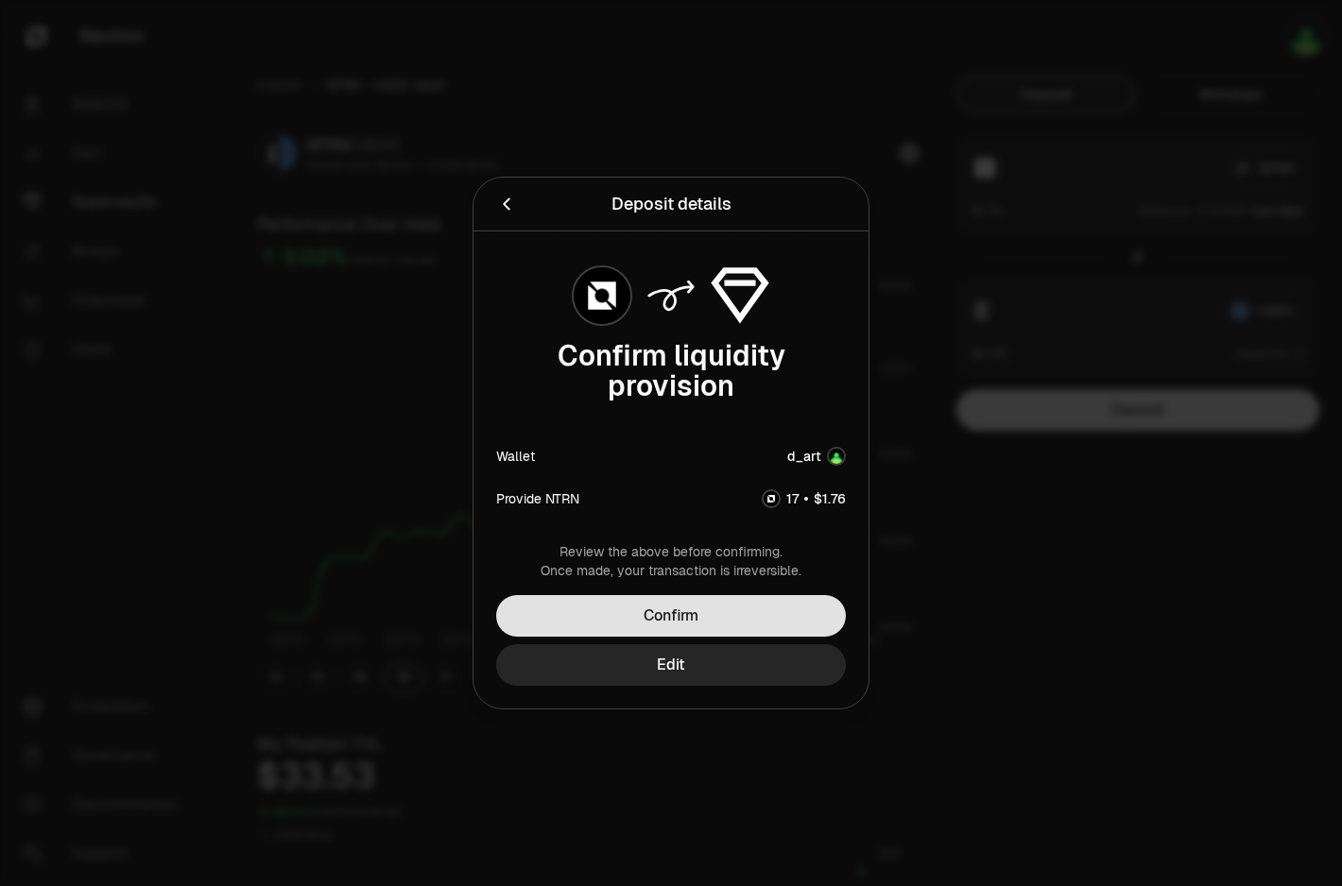
click at [659, 614] on button "Confirm" at bounding box center [671, 616] width 350 height 42
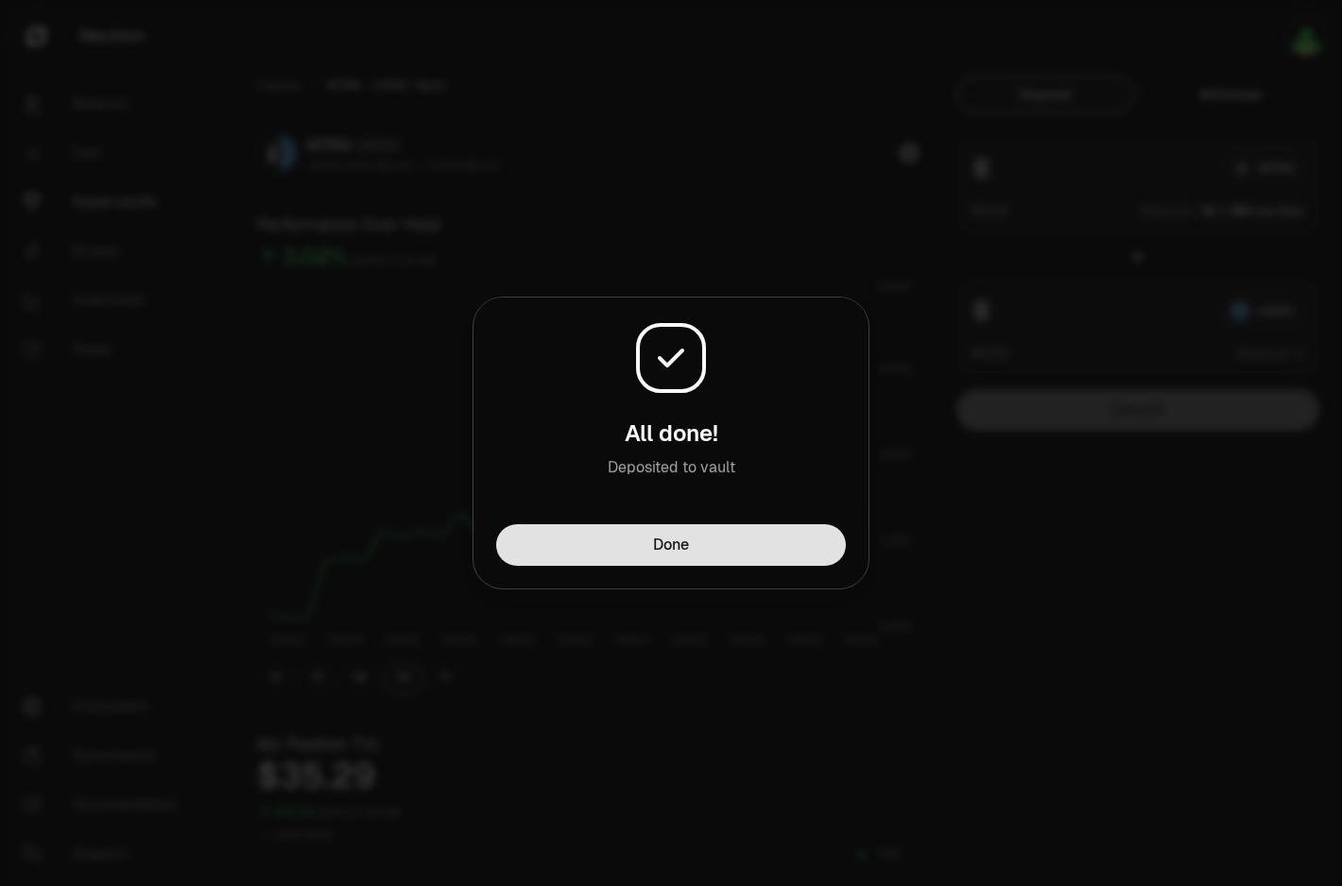
click at [654, 535] on button "Done" at bounding box center [671, 545] width 350 height 42
